Goal: Task Accomplishment & Management: Manage account settings

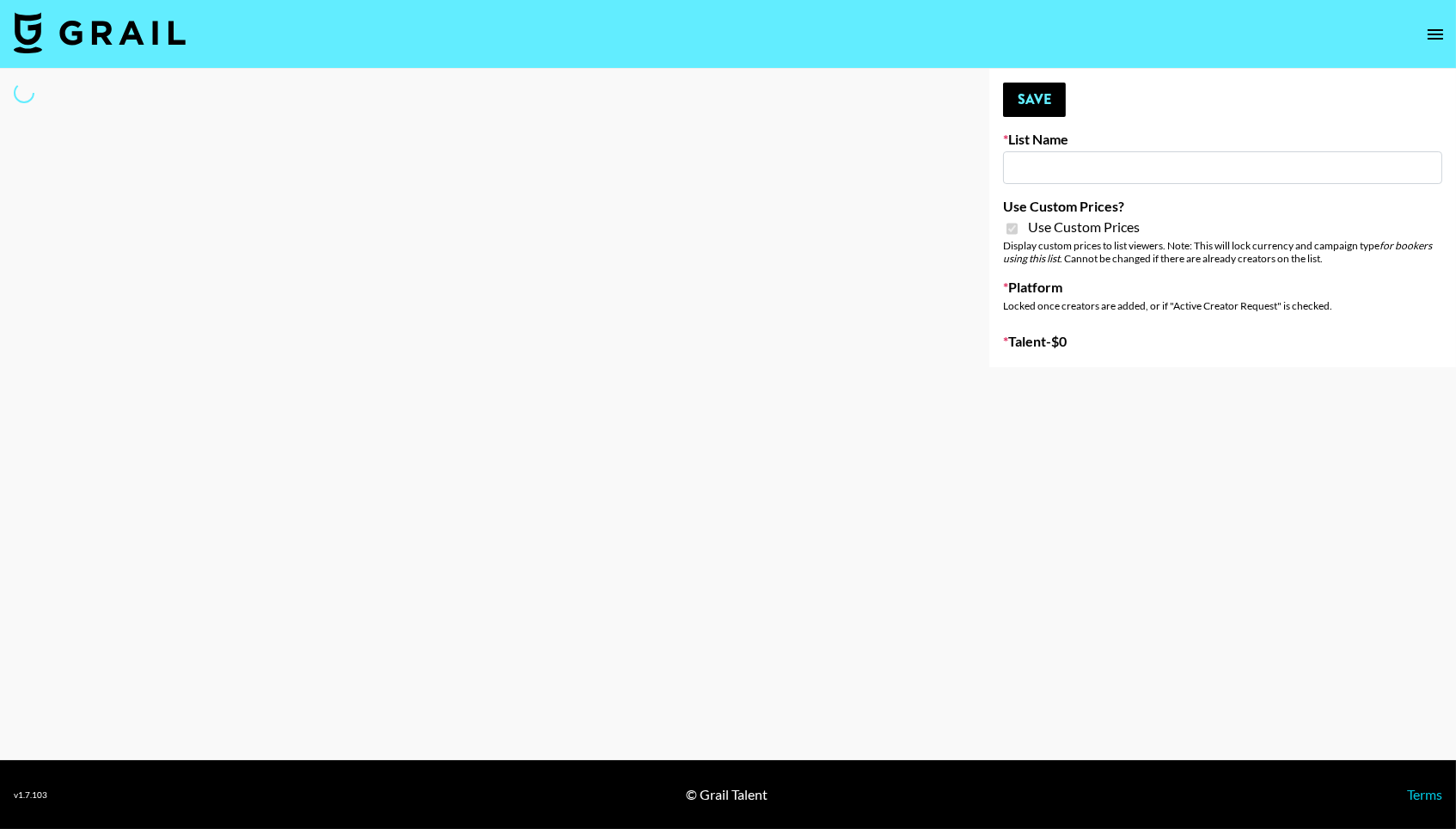
type input "E-Com Platform - TikTok"
checkbox input "true"
select select "Brand"
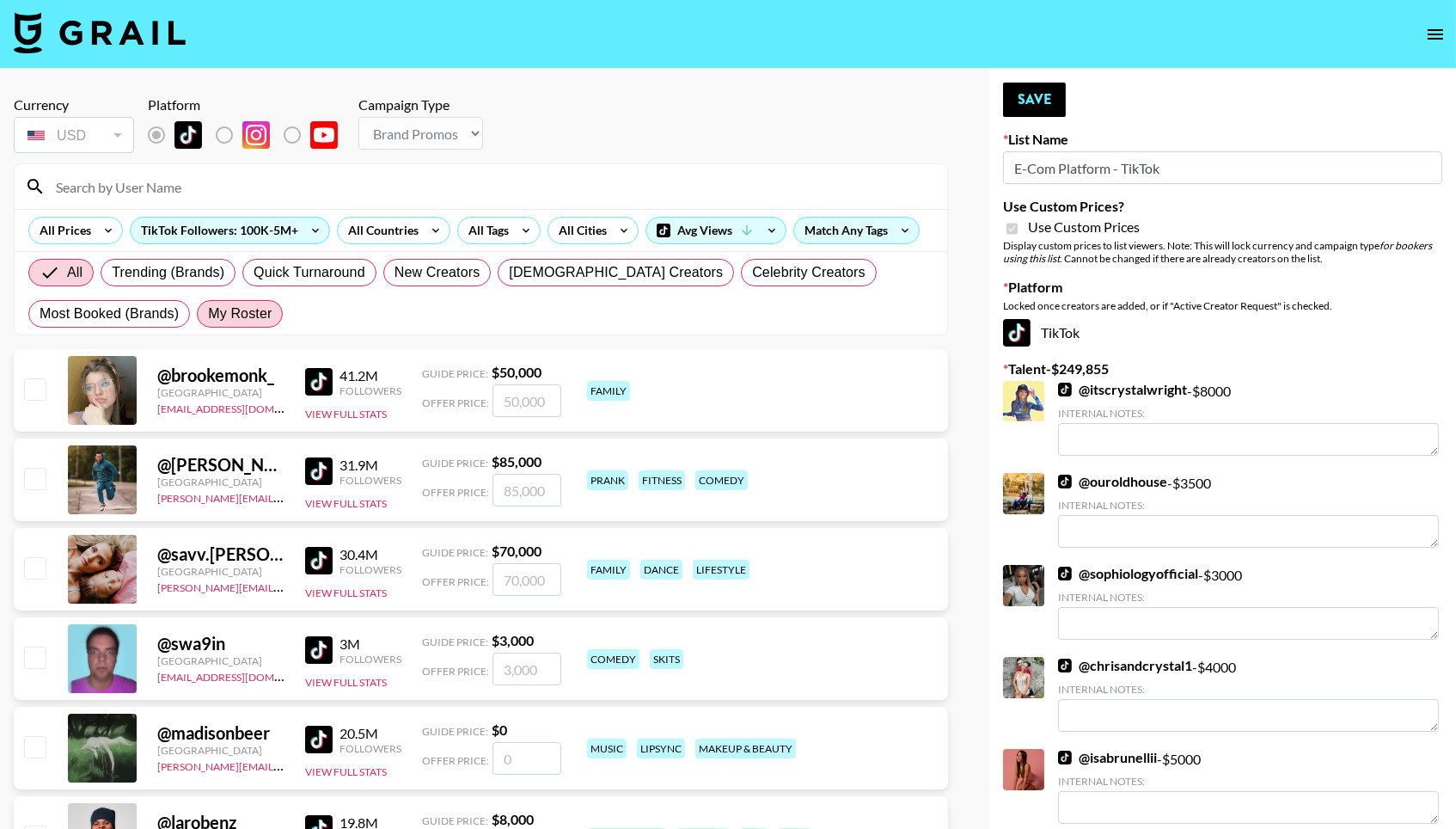
click at [244, 324] on span "My Roster" at bounding box center [239, 313] width 63 height 20
click at [208, 314] on input "My Roster" at bounding box center [208, 314] width 0 height 0
radio input "true"
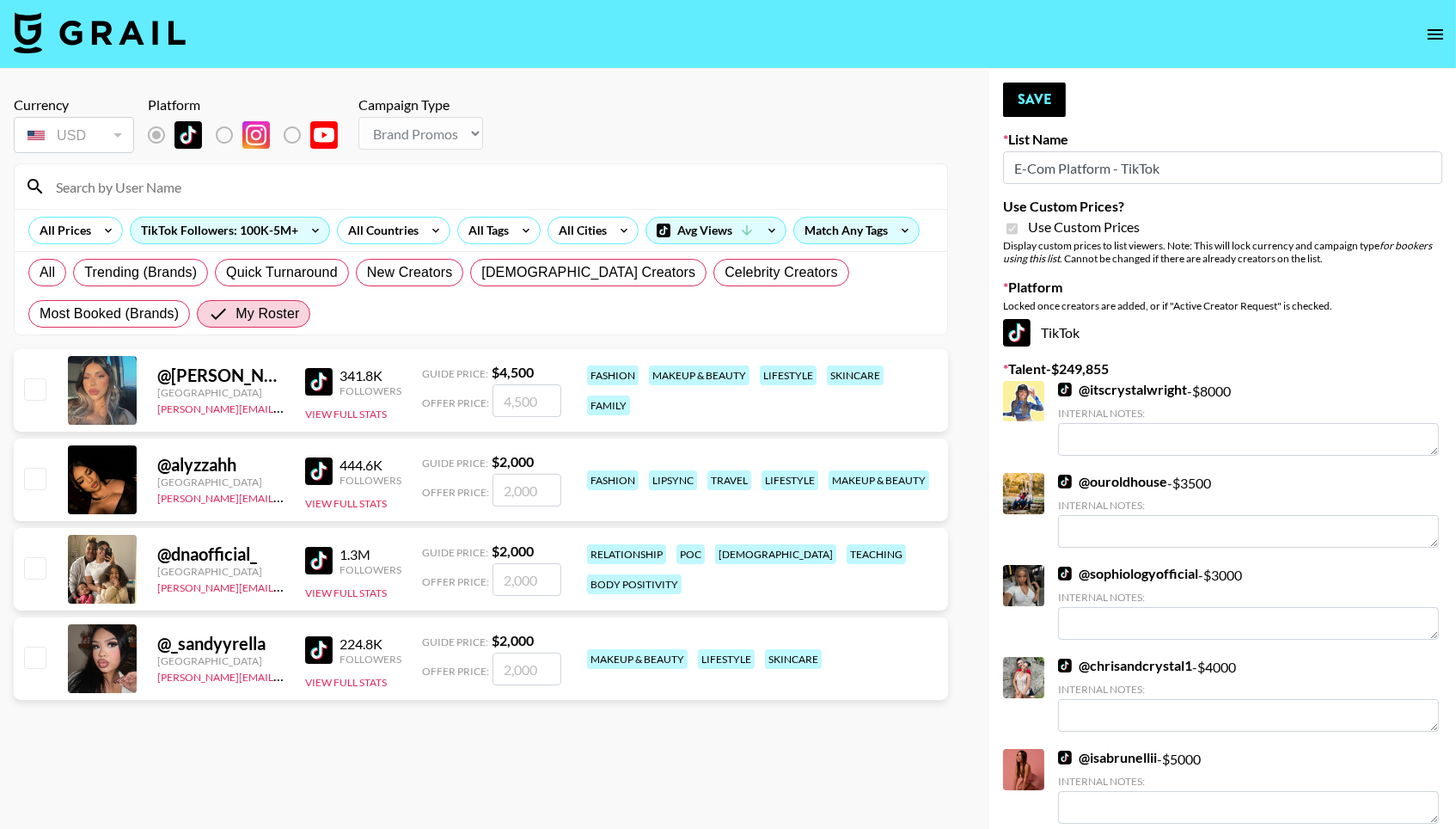
click at [39, 399] on input "checkbox" at bounding box center [34, 388] width 20 height 20
checkbox input "true"
type input "4500"
click at [29, 488] on input "checkbox" at bounding box center [34, 478] width 20 height 20
checkbox input "true"
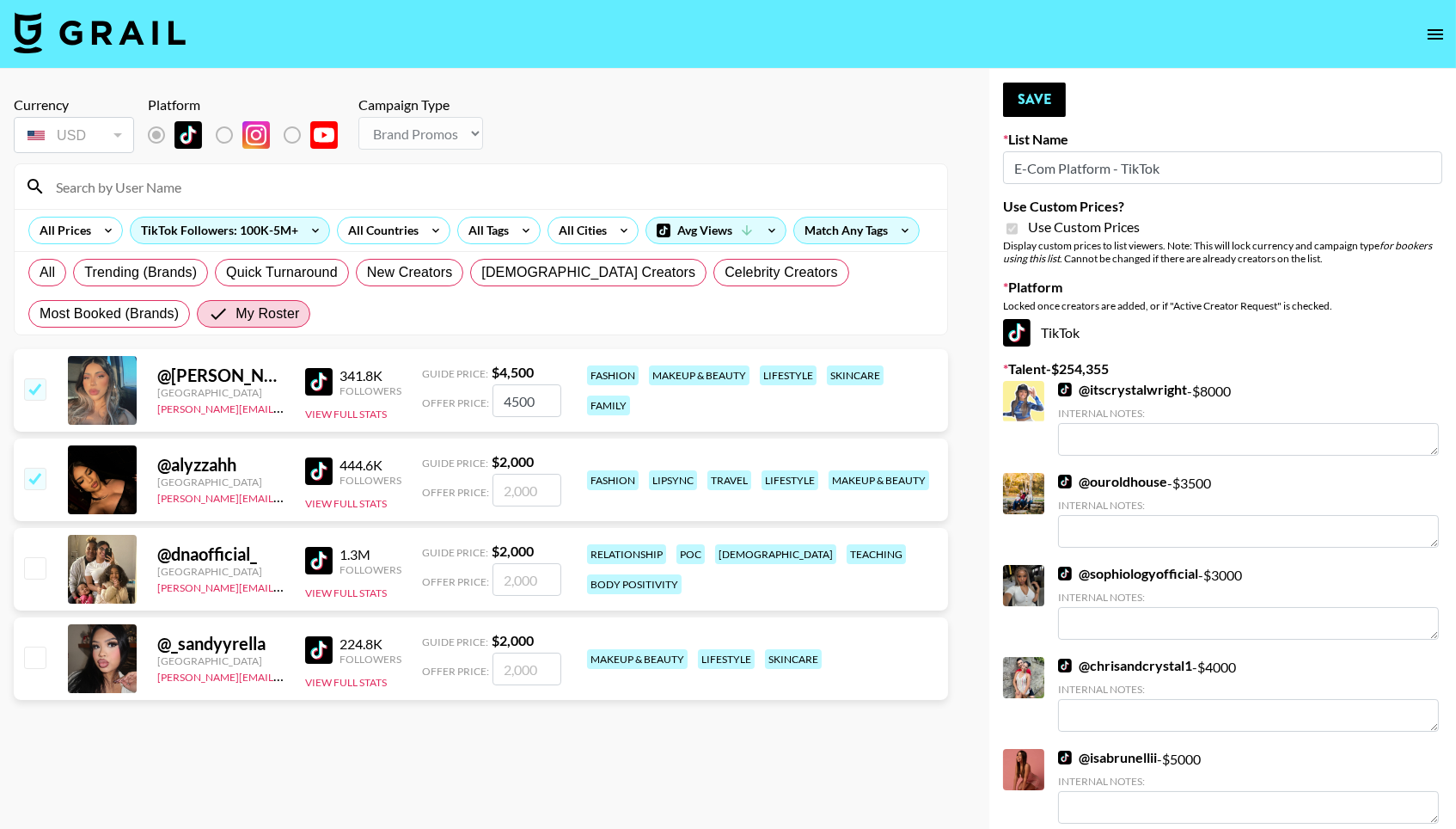
type input "2000"
click at [32, 584] on div at bounding box center [33, 569] width 26 height 29
click at [31, 578] on input "checkbox" at bounding box center [34, 567] width 20 height 20
checkbox input "true"
type input "2000"
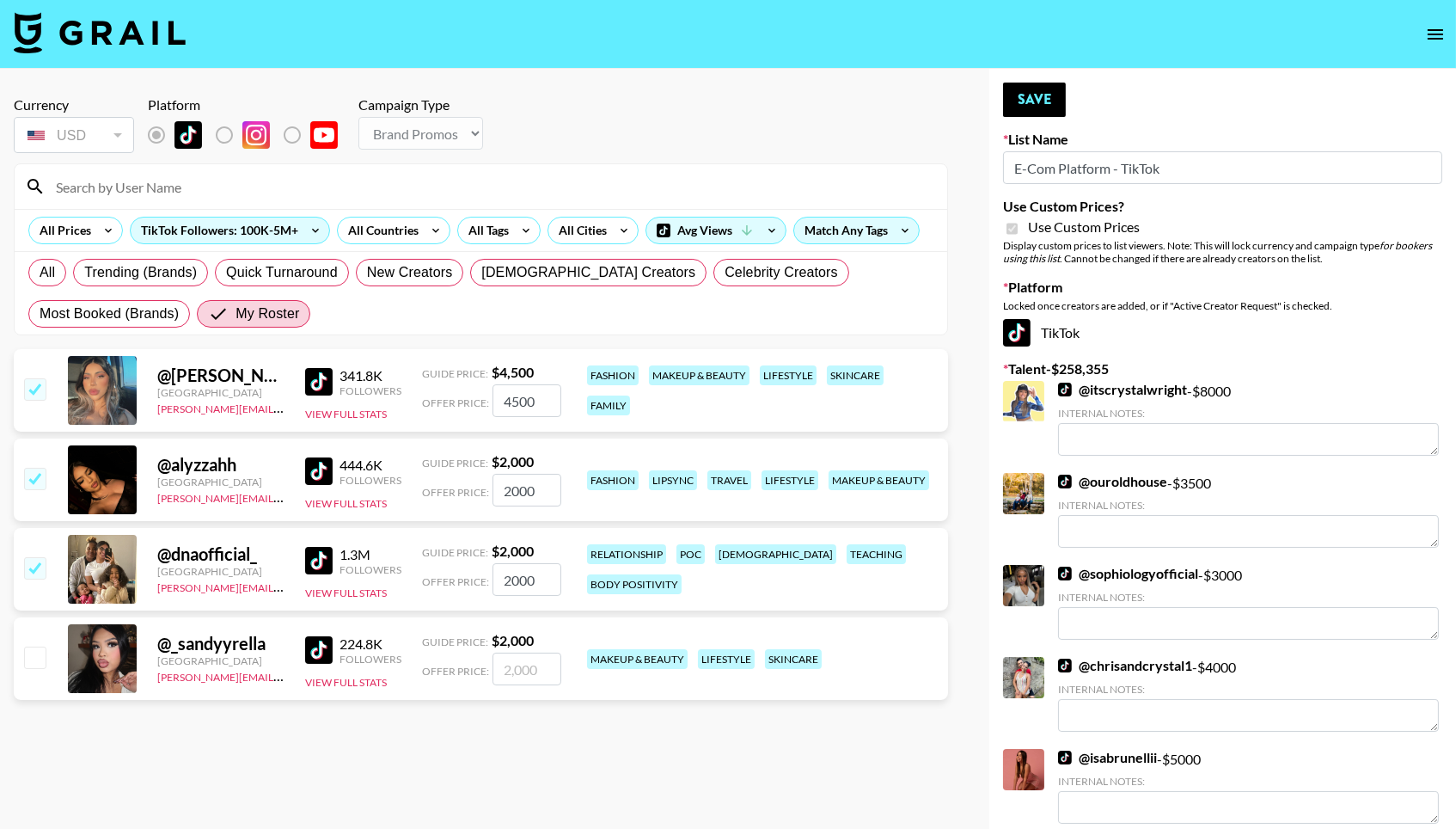
click at [31, 667] on input "checkbox" at bounding box center [34, 657] width 20 height 20
checkbox input "true"
type input "2000"
click at [1049, 89] on button "Save" at bounding box center [1034, 99] width 63 height 34
radio input "true"
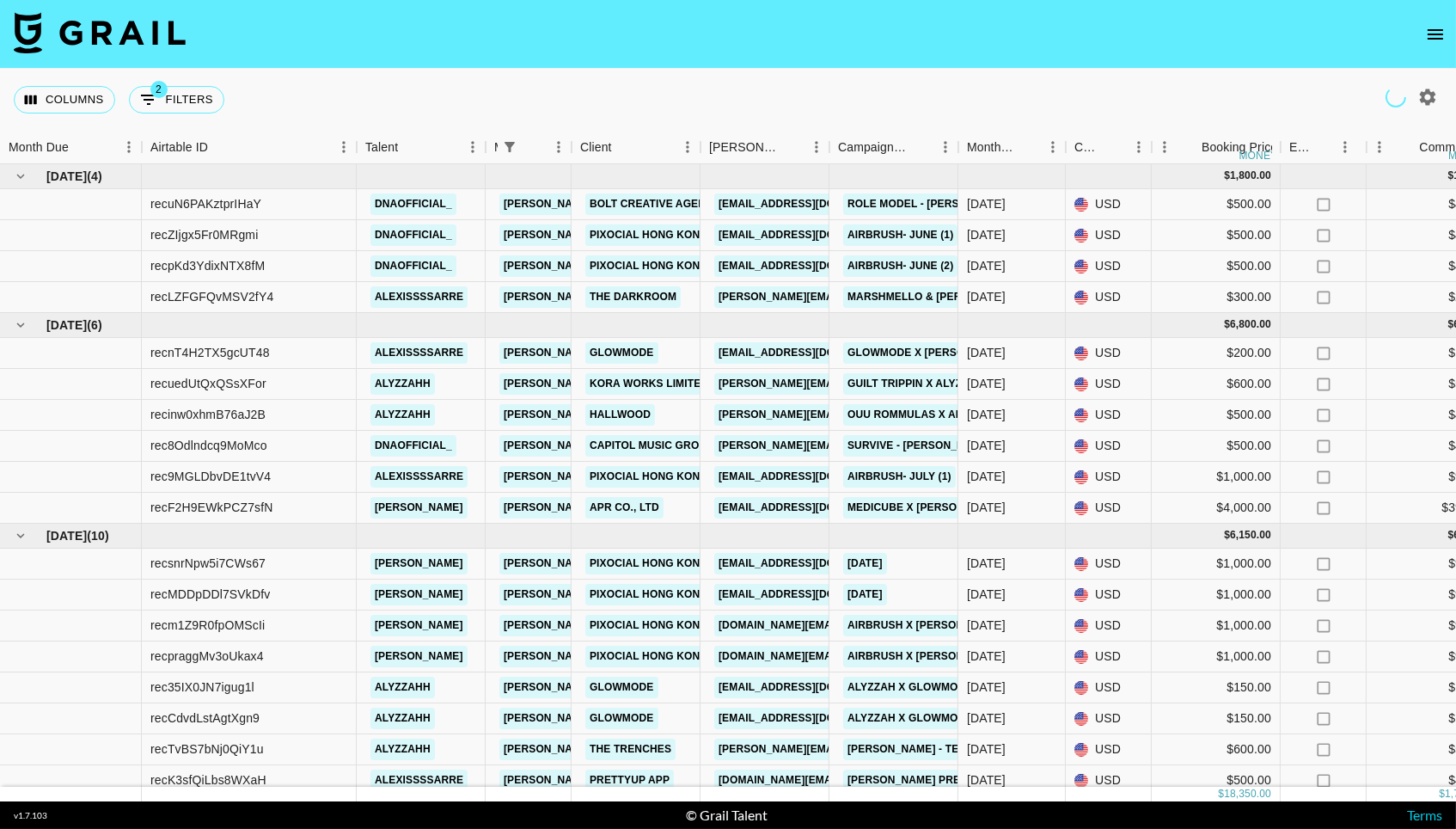
click at [1418, 33] on button "open drawer" at bounding box center [1435, 34] width 34 height 34
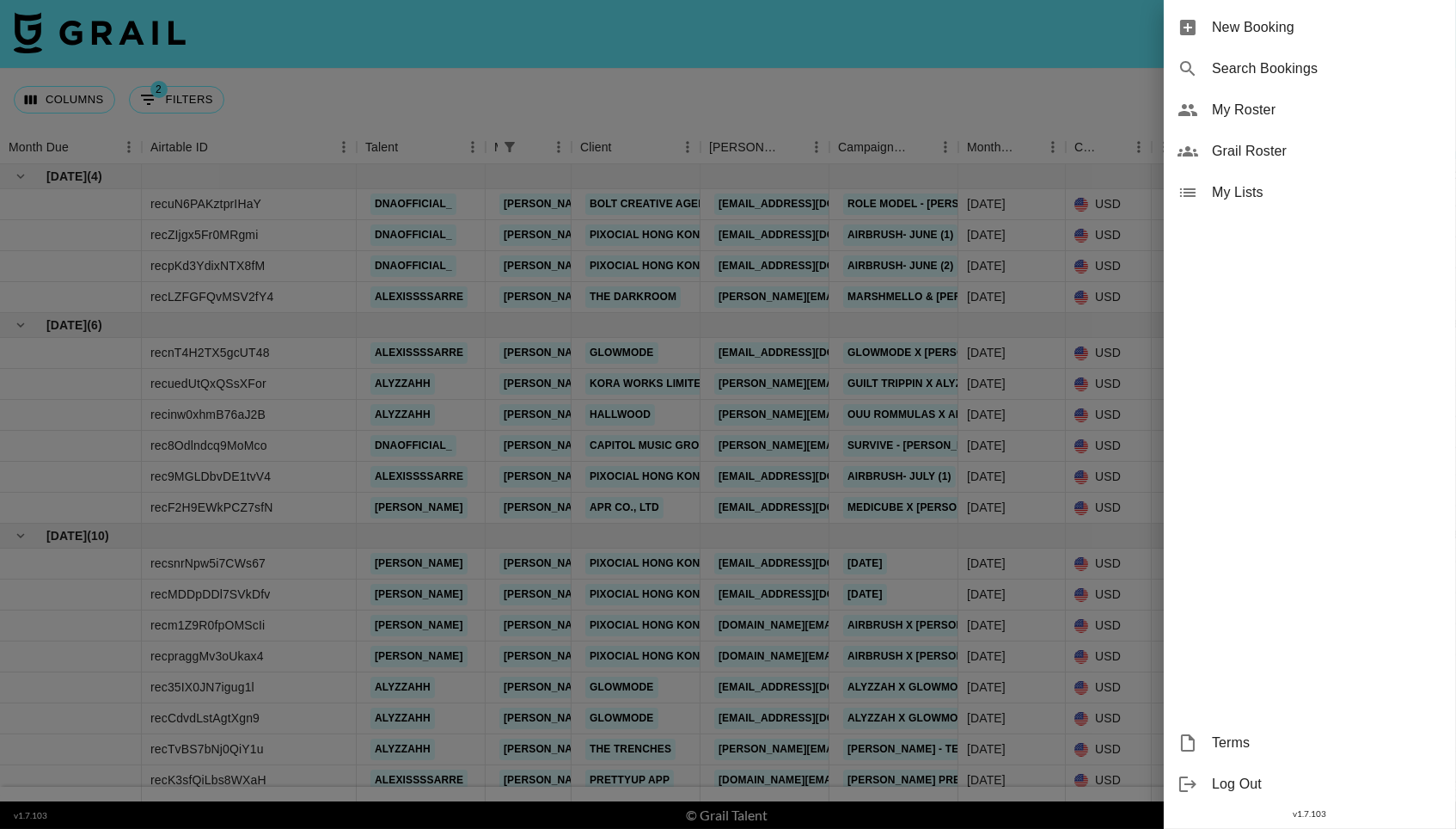
click at [1253, 115] on span "My Roster" at bounding box center [1327, 110] width 231 height 20
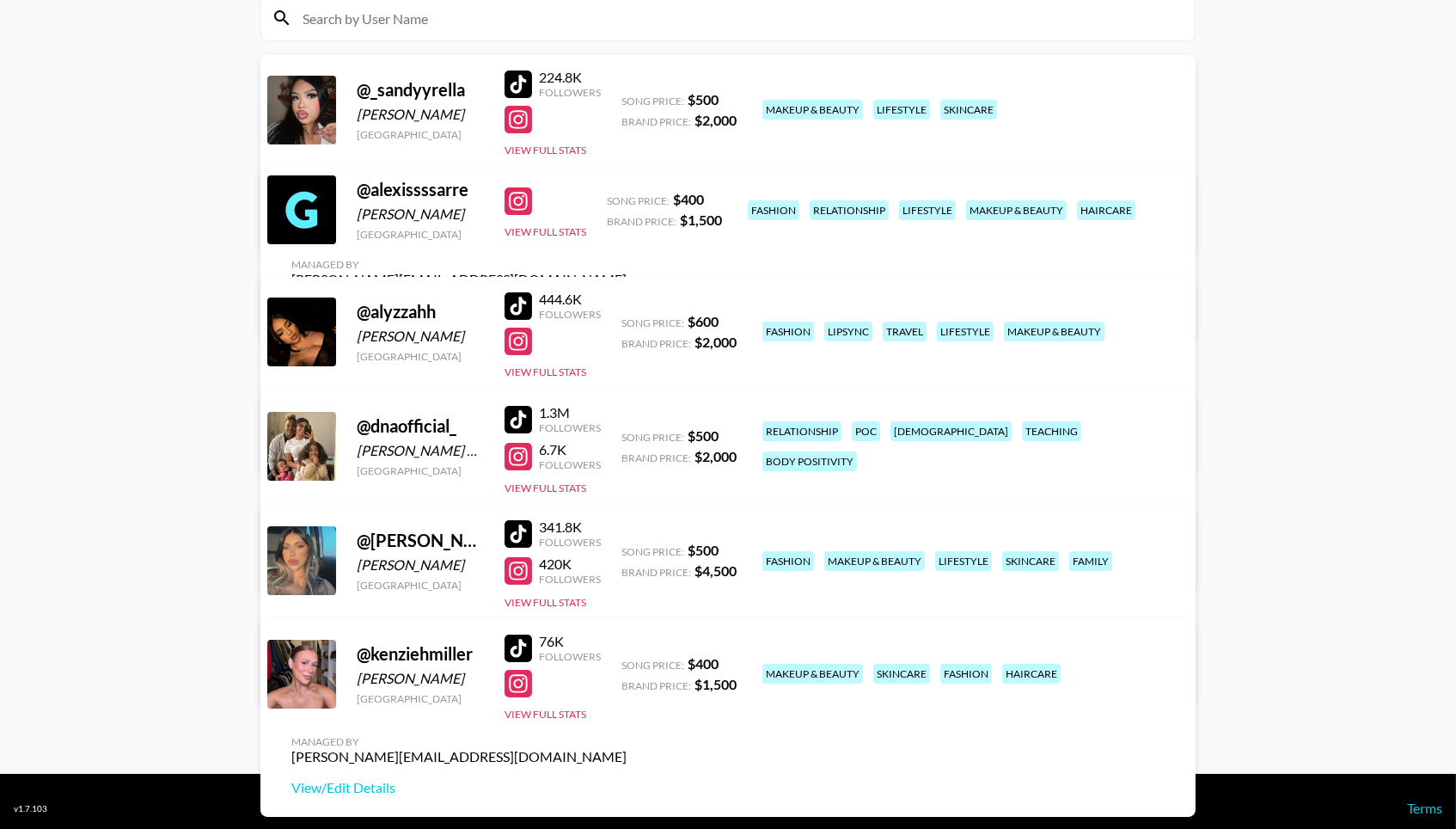
scroll to position [206, 0]
click at [547, 238] on button "View Full Stats" at bounding box center [546, 232] width 82 height 13
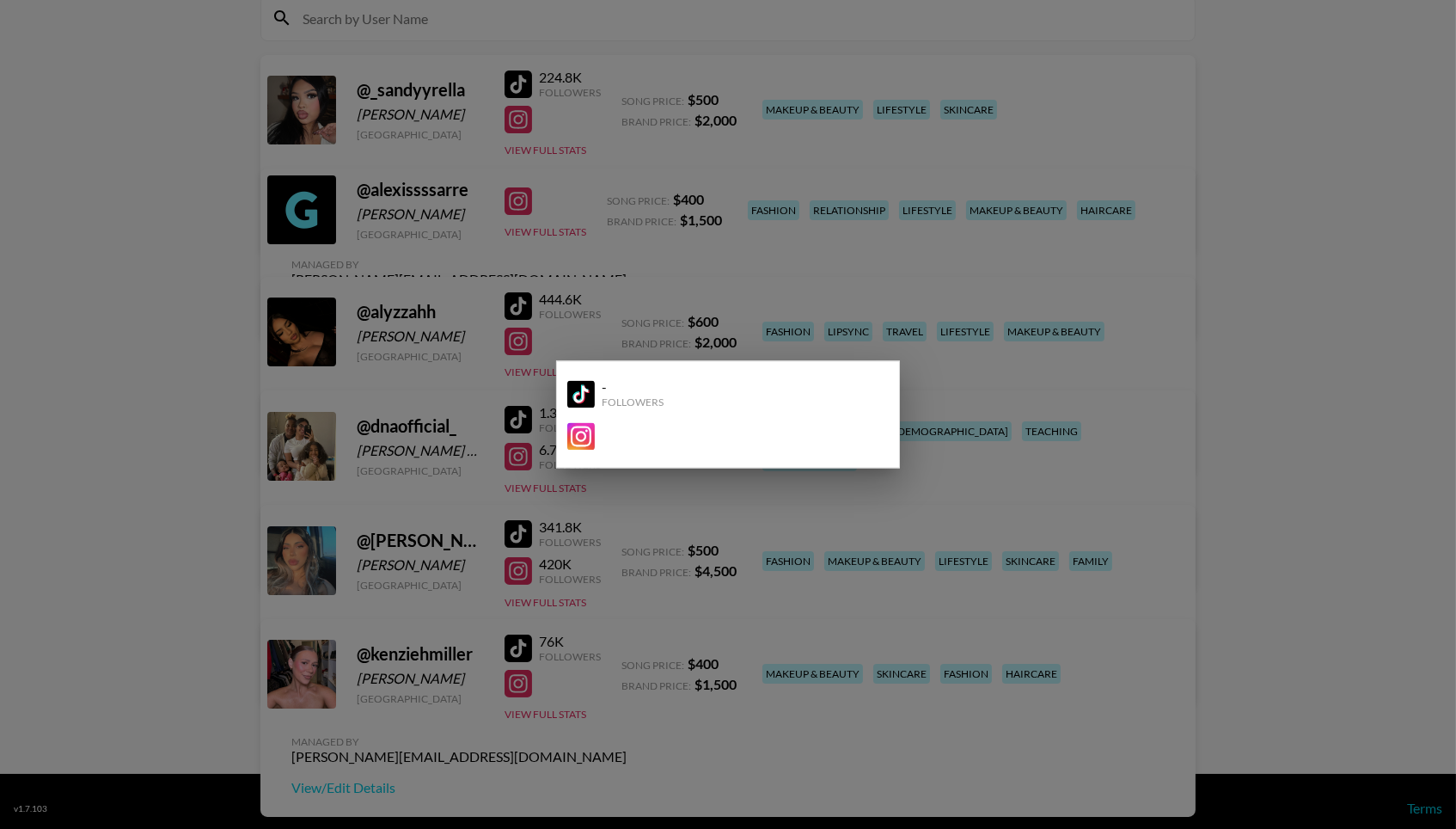
click at [642, 390] on div "-" at bounding box center [633, 388] width 62 height 18
click at [935, 230] on div at bounding box center [728, 414] width 1456 height 829
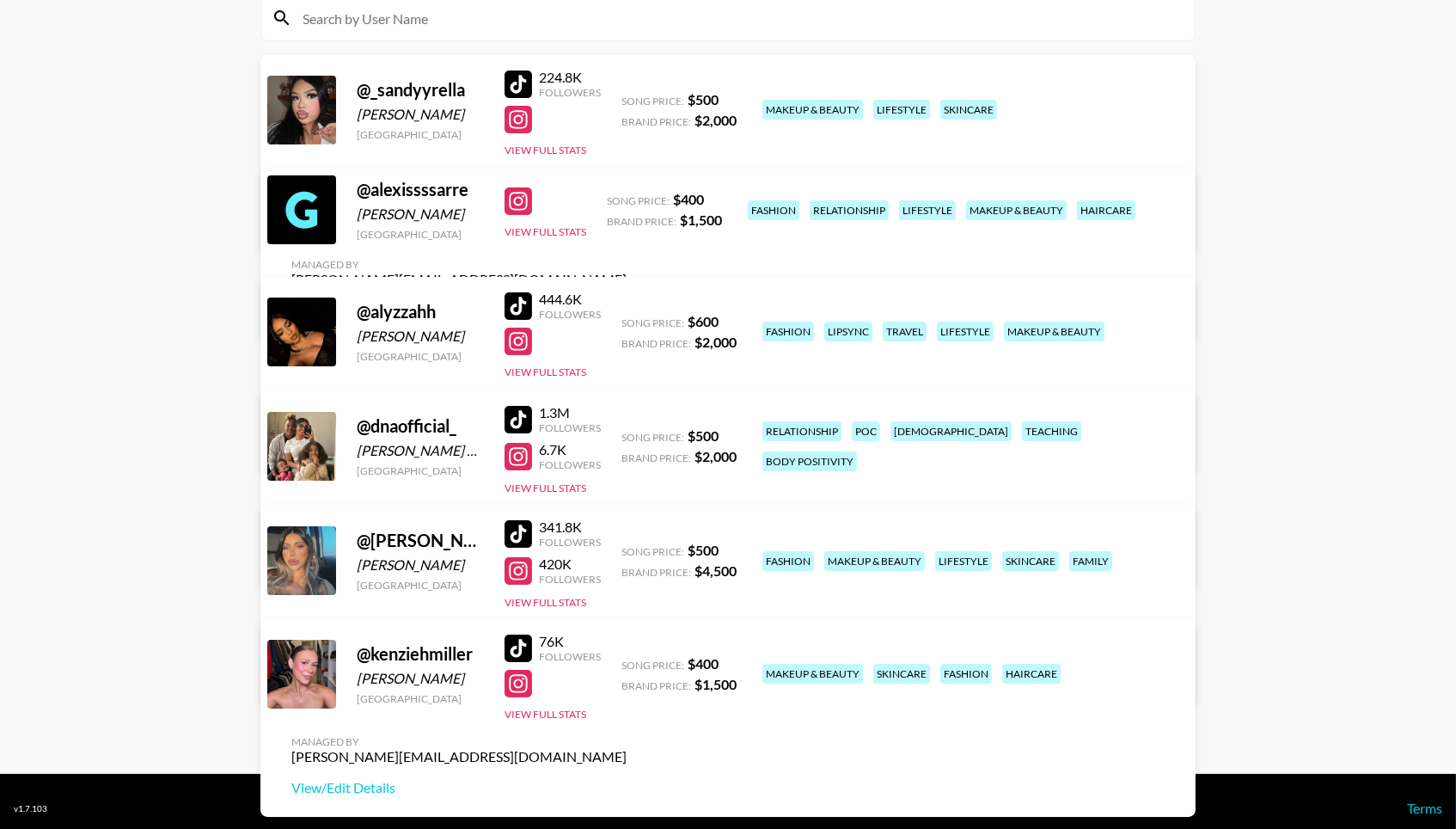
scroll to position [207, 0]
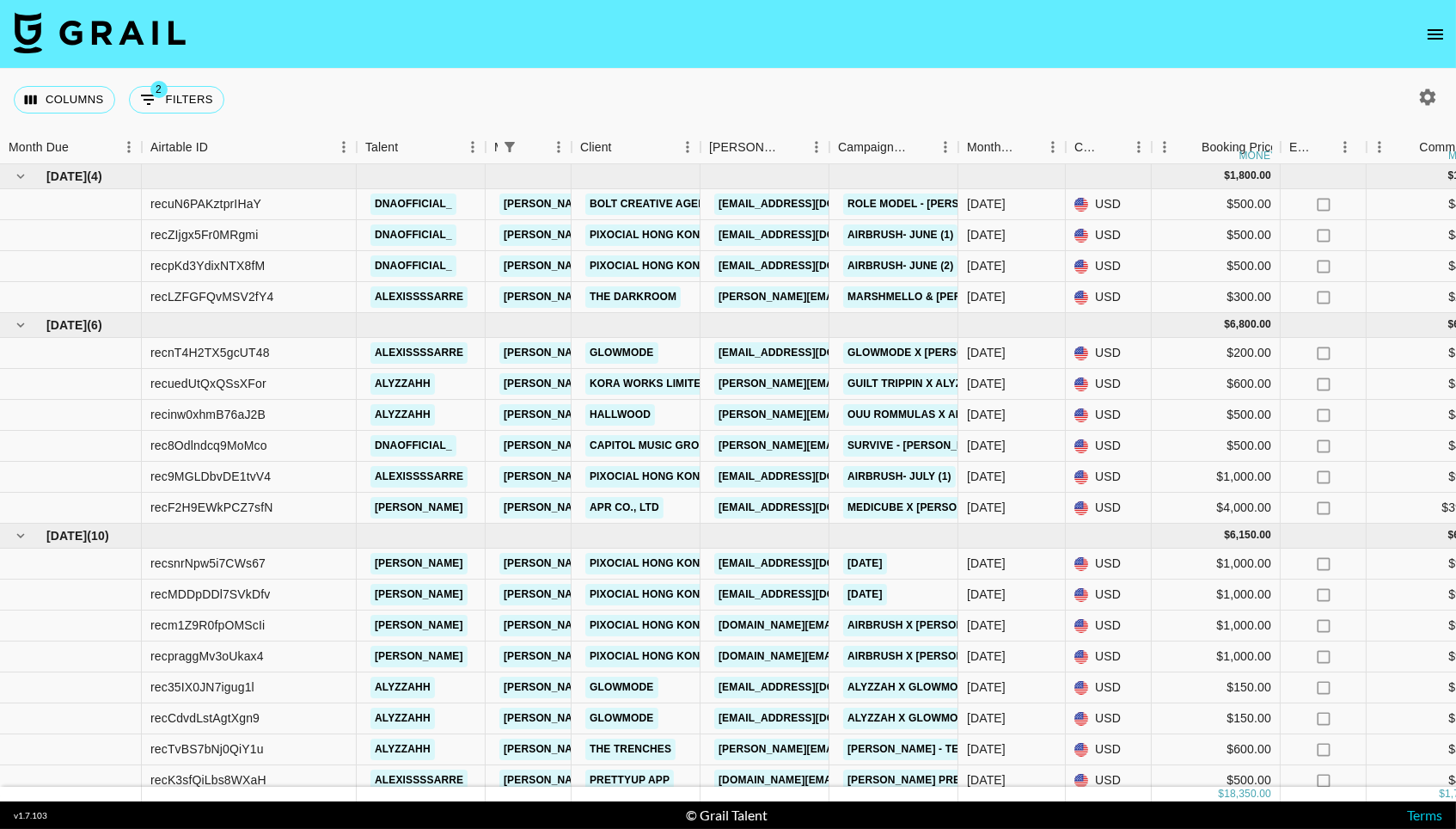
click at [1447, 35] on button "open drawer" at bounding box center [1435, 34] width 34 height 34
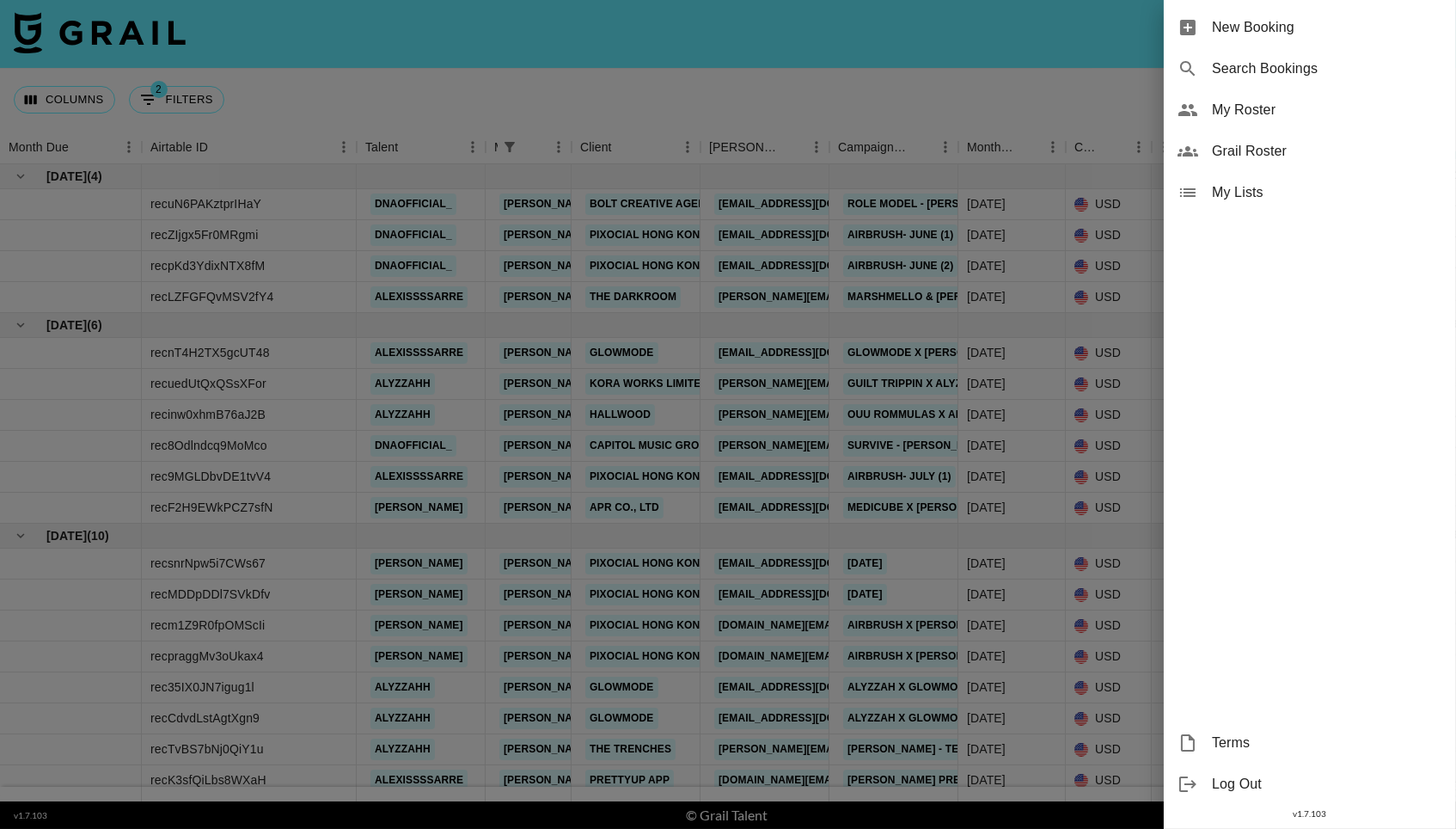
click at [1301, 119] on div "My Roster" at bounding box center [1310, 110] width 292 height 41
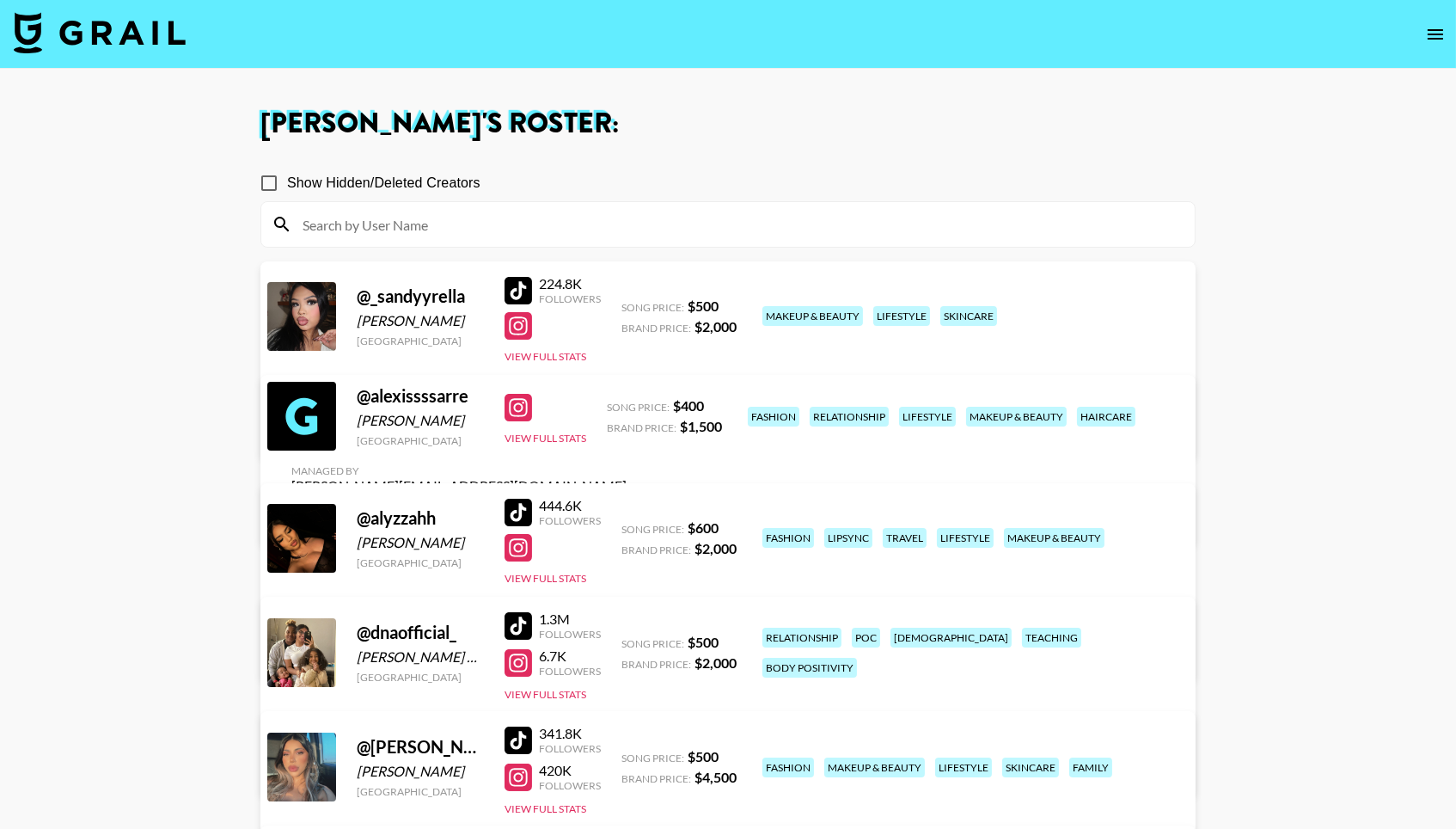
click at [640, 586] on div "Managed By norlyn.hooriani@grail-talent.com View/Edit Details" at bounding box center [458, 630] width 363 height 89
click at [626, 643] on link "View/Edit Details" at bounding box center [459, 652] width 336 height 18
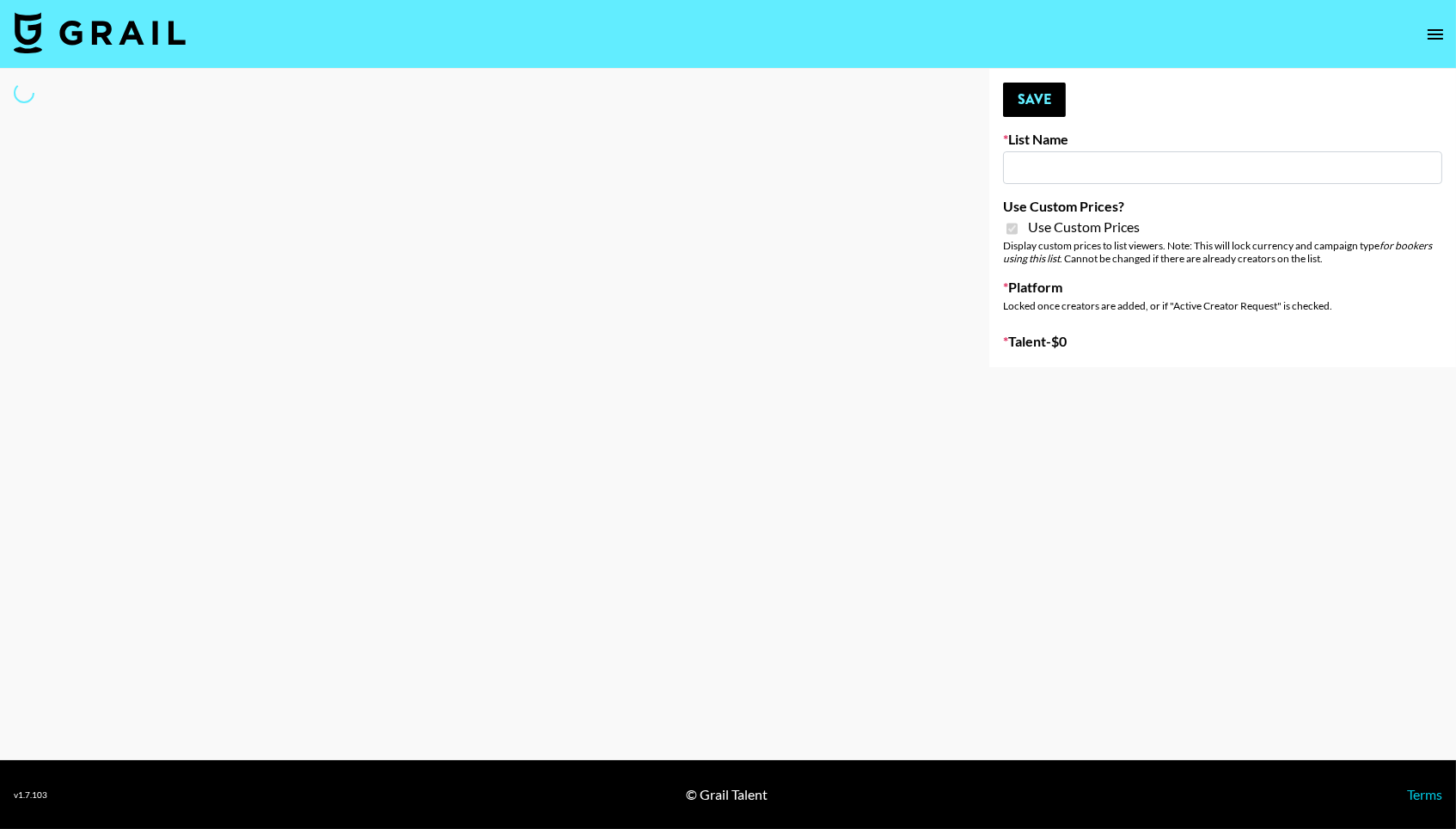
type input "Topsurveys (22nd Sept)"
checkbox input "true"
select select "Brand"
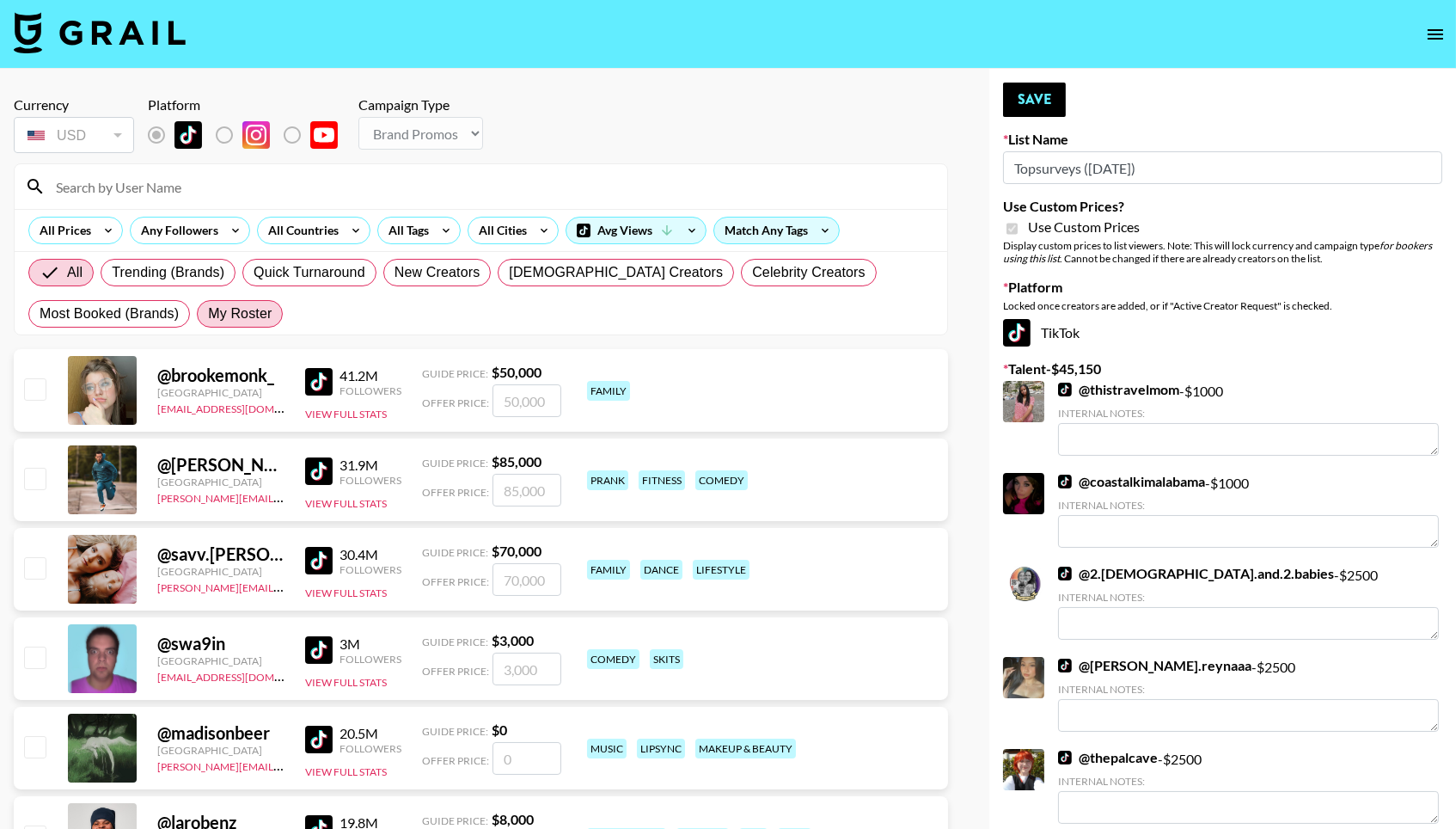
click at [242, 319] on span "My Roster" at bounding box center [239, 313] width 63 height 20
click at [208, 314] on input "My Roster" at bounding box center [208, 314] width 0 height 0
radio input "true"
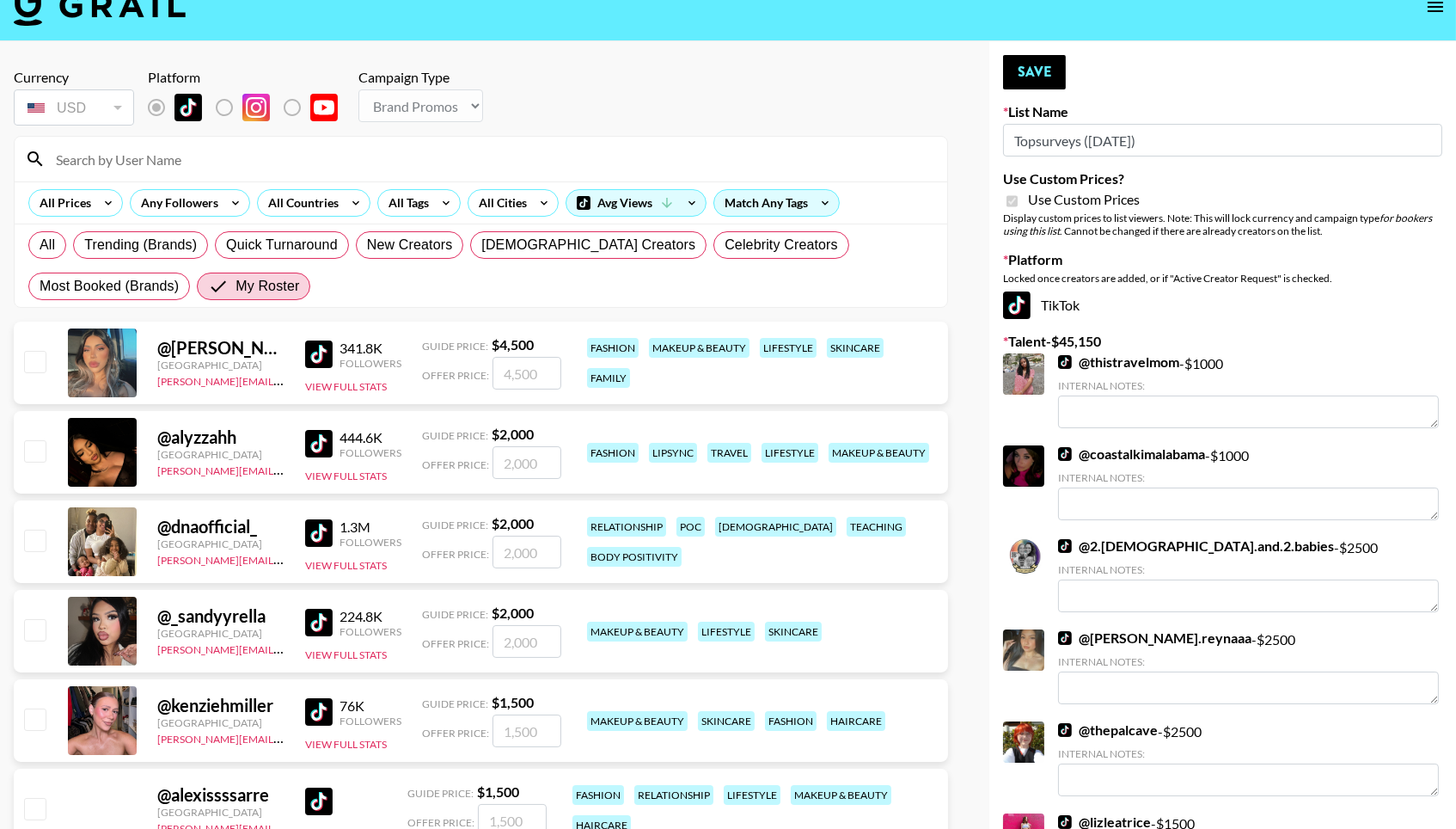
scroll to position [33, 0]
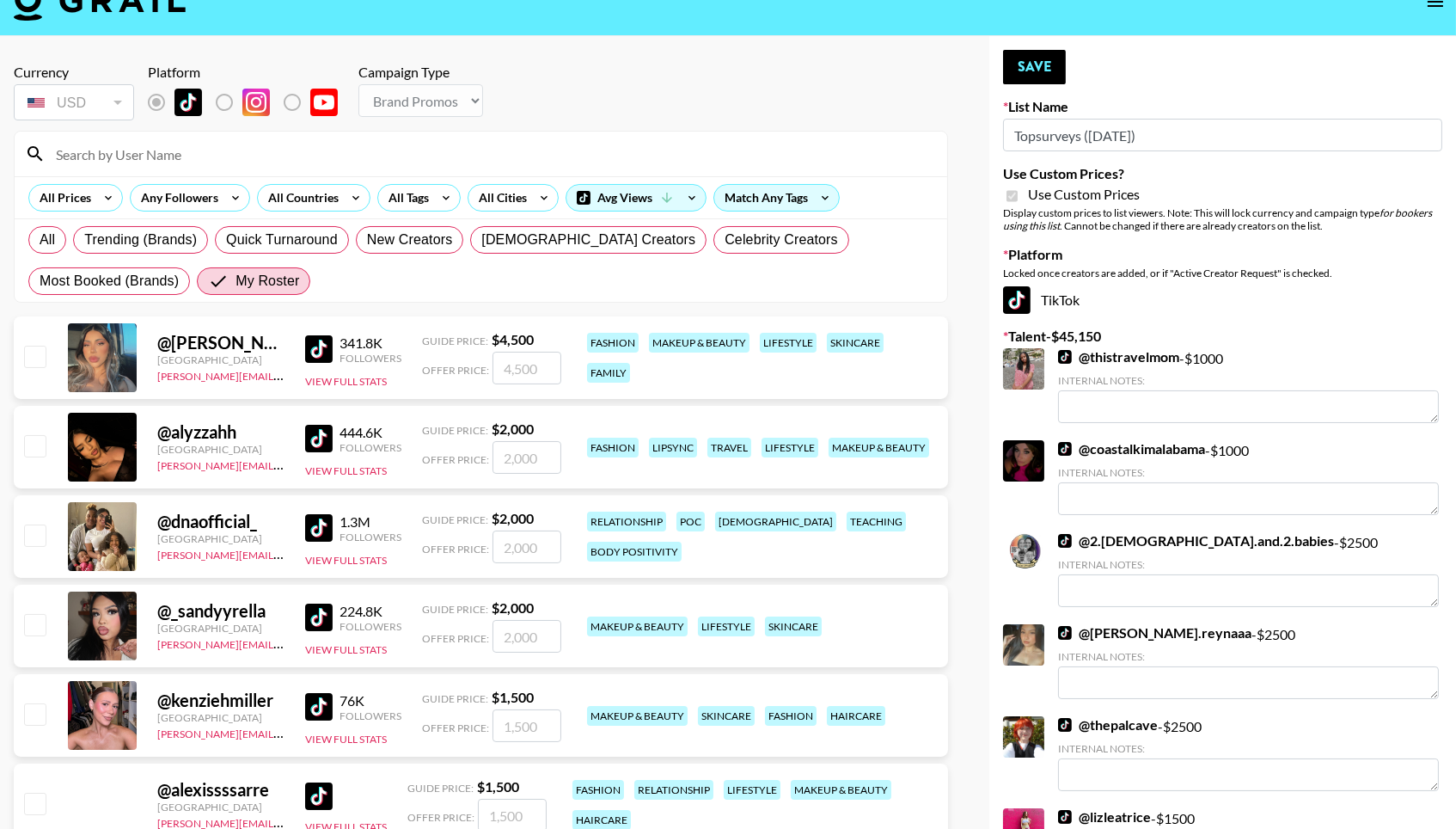
click at [33, 545] on input "checkbox" at bounding box center [34, 534] width 20 height 20
checkbox input "true"
type input "2000"
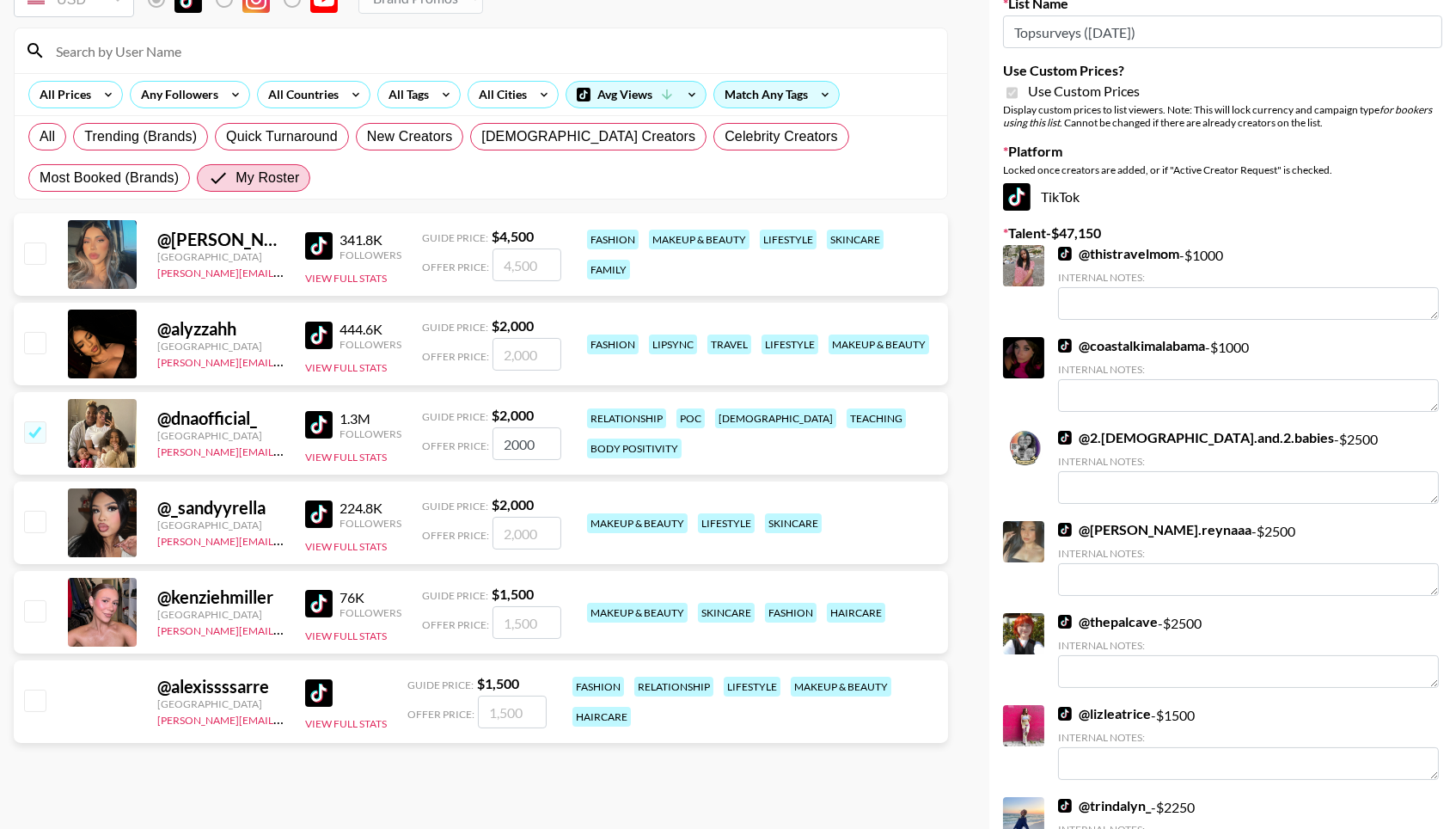
scroll to position [134, 0]
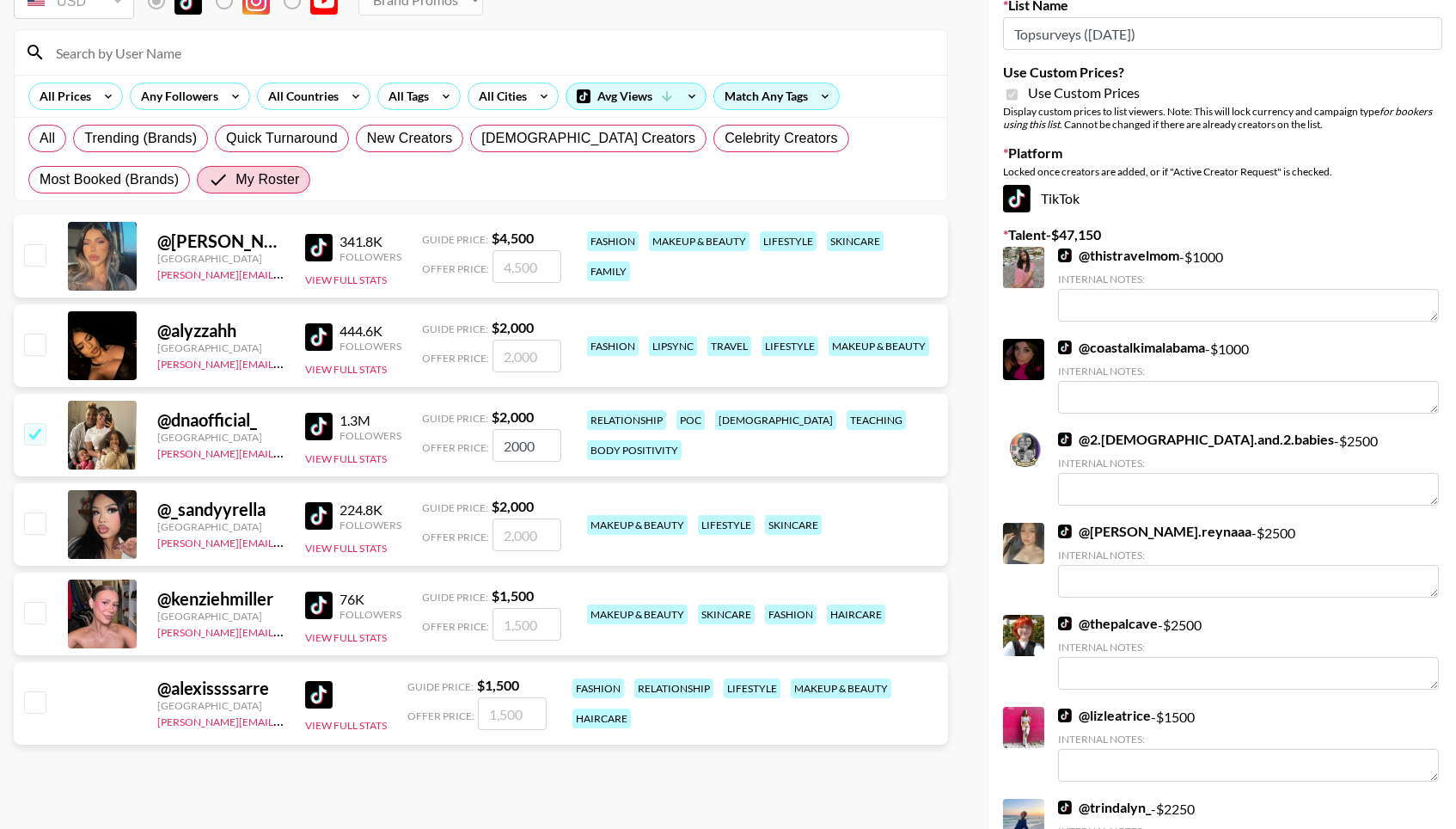
click at [36, 709] on input "checkbox" at bounding box center [34, 702] width 20 height 20
checkbox input "true"
type input "1500"
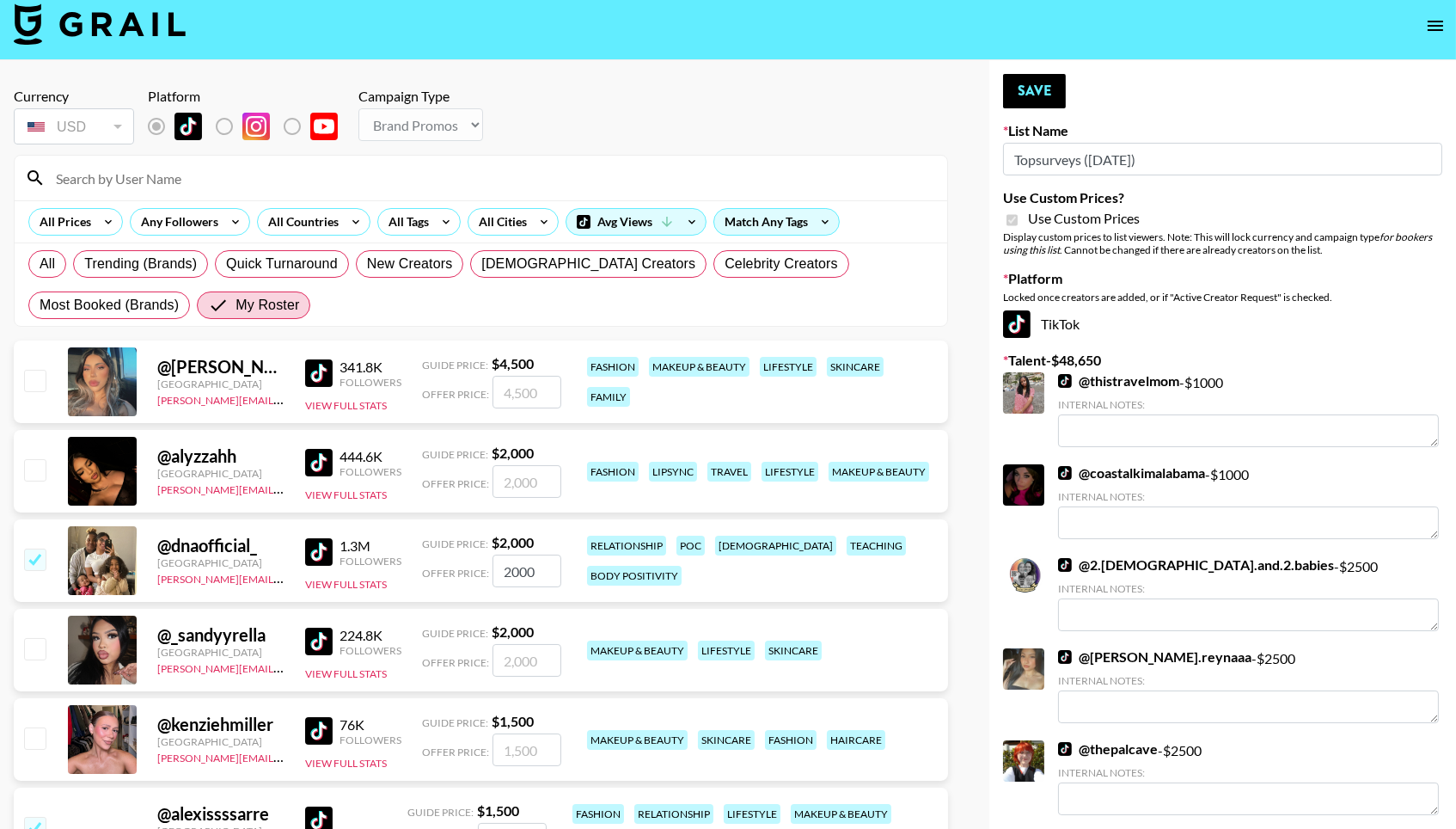
scroll to position [6, 0]
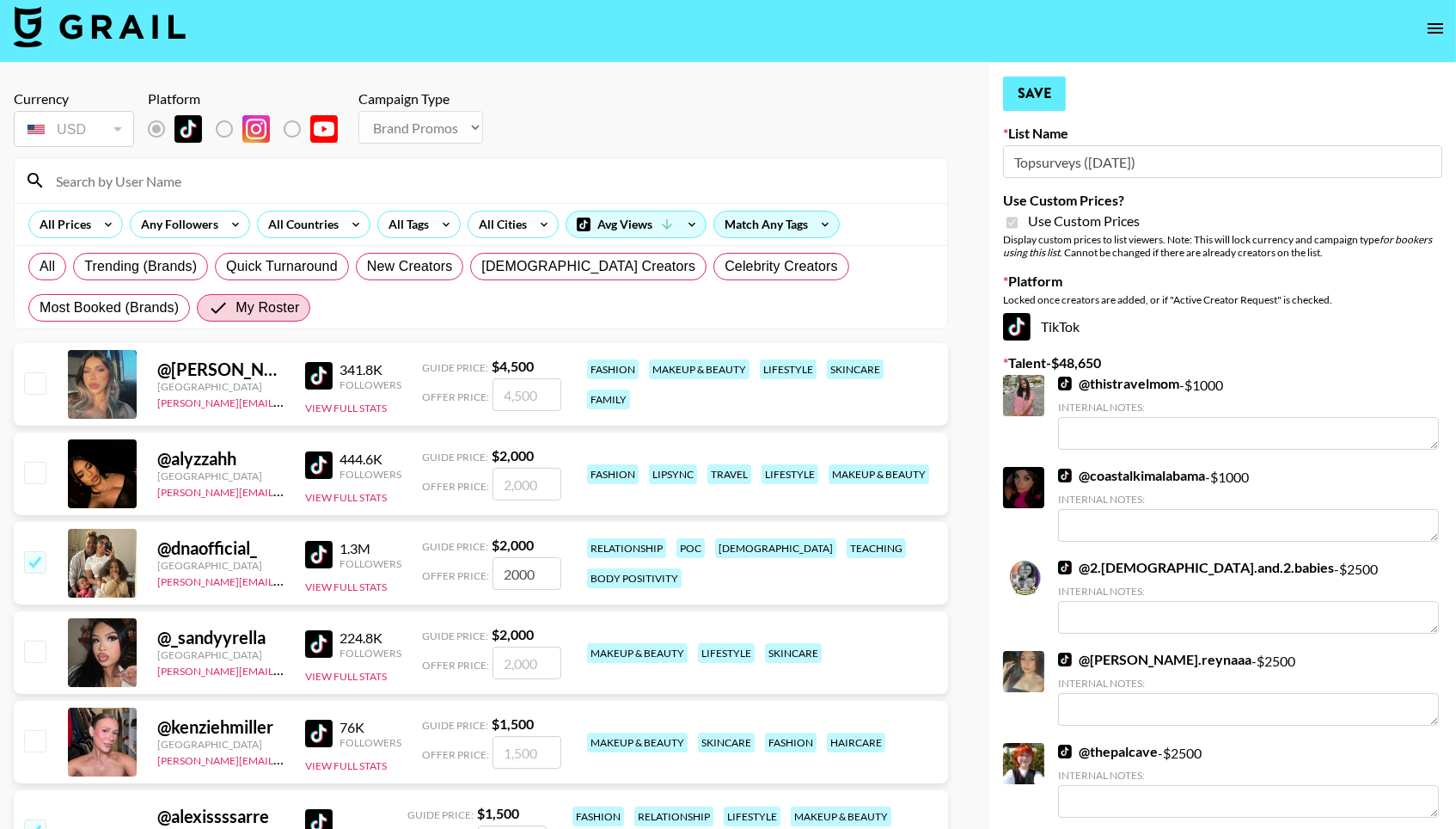
click at [1032, 101] on button "Save" at bounding box center [1034, 93] width 63 height 34
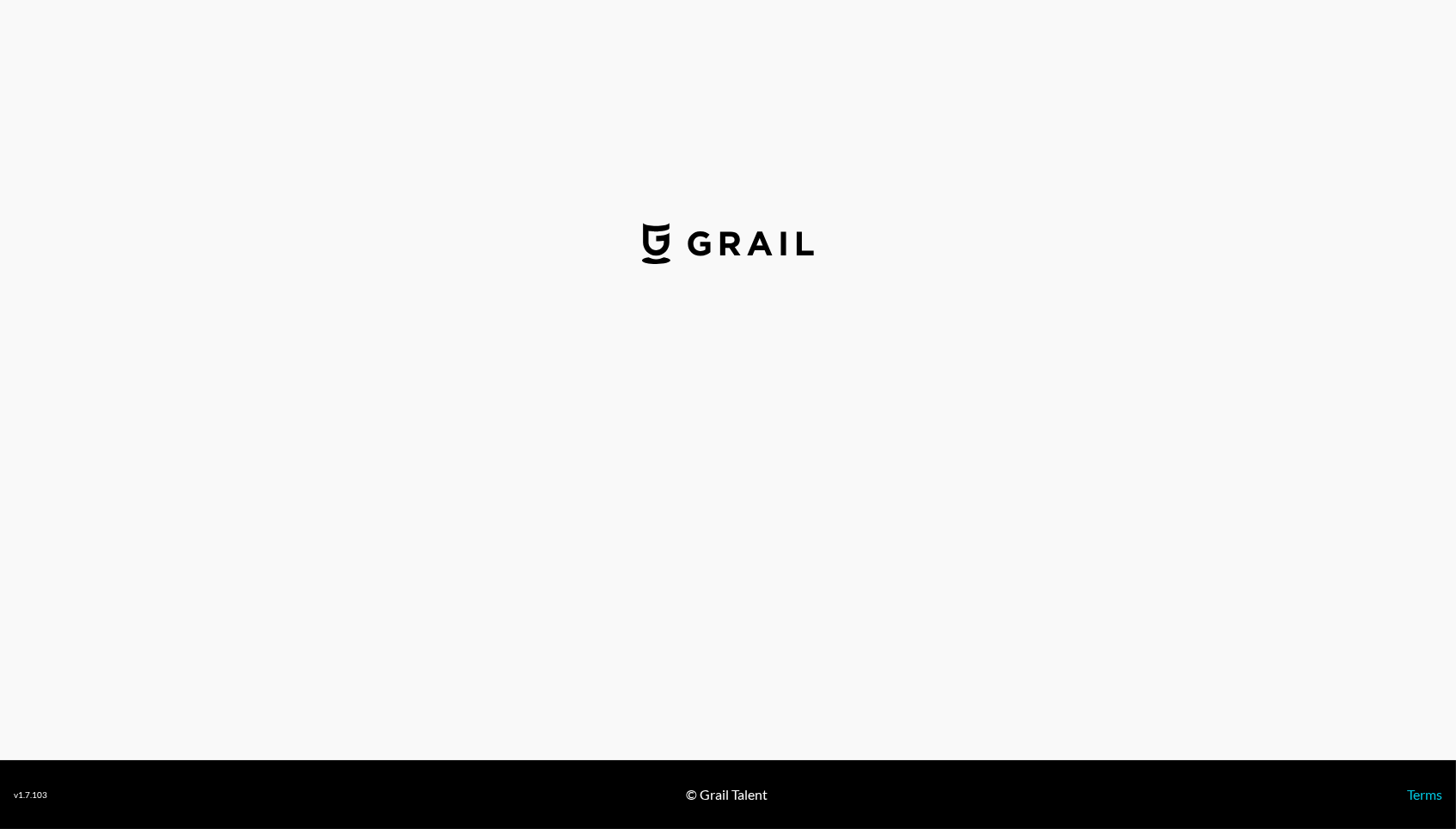
select select "USD"
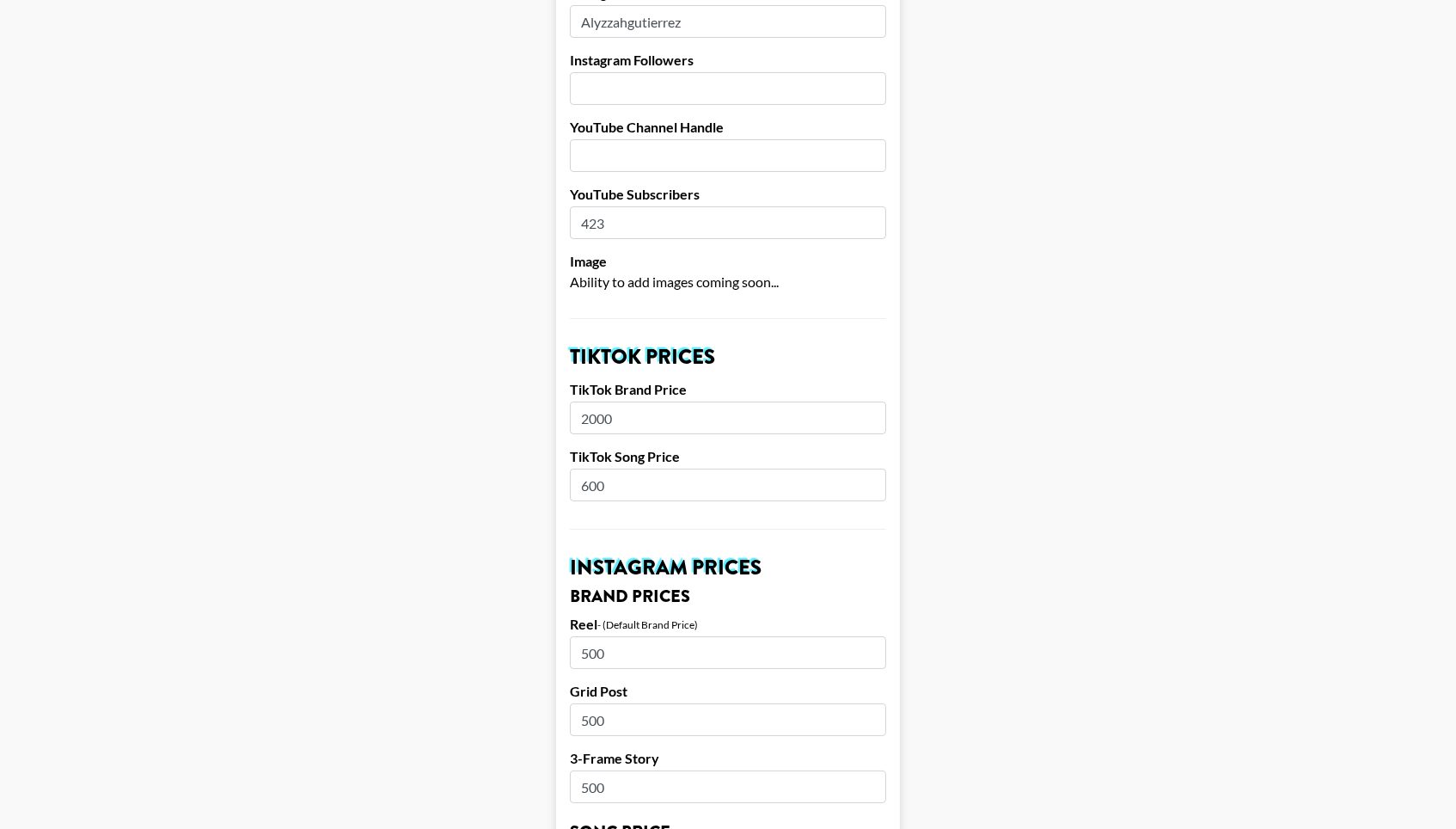
scroll to position [325, 0]
